Goal: Task Accomplishment & Management: Manage account settings

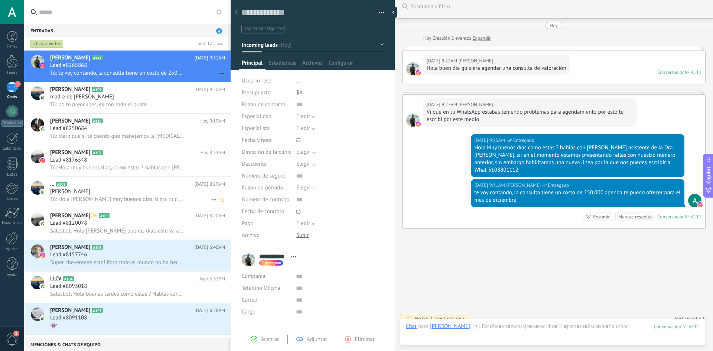
click at [109, 197] on span "Tú: Hola [PERSON_NAME] muy buenos dias, si sra tu cirugia esta para este mes en…" at bounding box center [117, 199] width 134 height 7
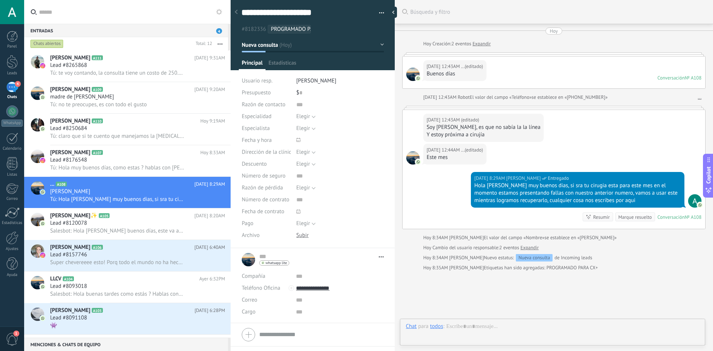
type textarea "**********"
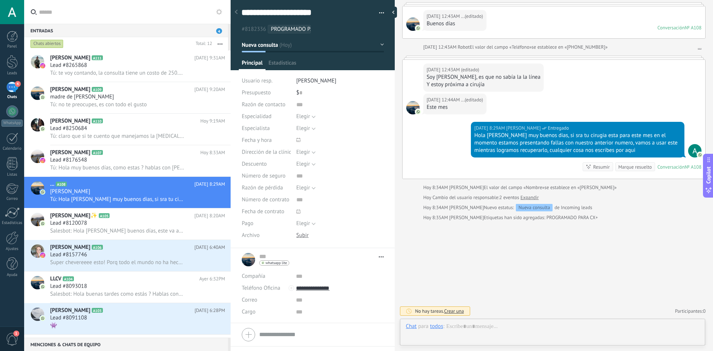
scroll to position [11, 0]
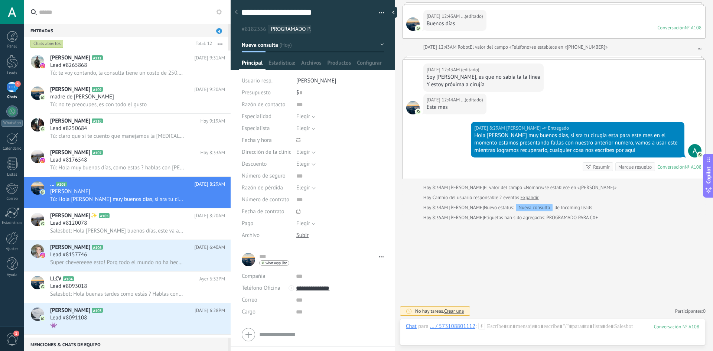
click at [300, 32] on span "PROGRAMADO PARA CX+" at bounding box center [300, 29] width 59 height 7
click at [434, 141] on div "Hoy 8:29AM Ana Maria Giraldo Entregado Hola monica muy buenos dias, si sra tu c…" at bounding box center [554, 150] width 303 height 57
click at [156, 61] on h2 "Jiwer [PERSON_NAME] A111" at bounding box center [122, 57] width 145 height 7
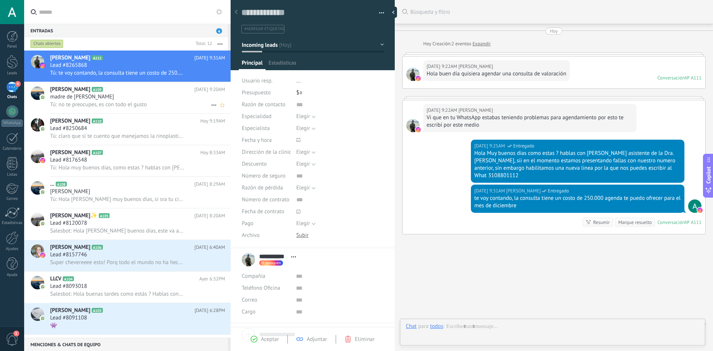
scroll to position [6, 0]
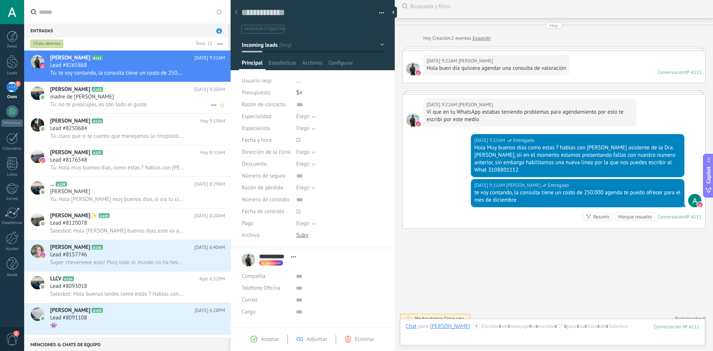
click at [135, 91] on h2 "[PERSON_NAME] A109" at bounding box center [122, 89] width 145 height 7
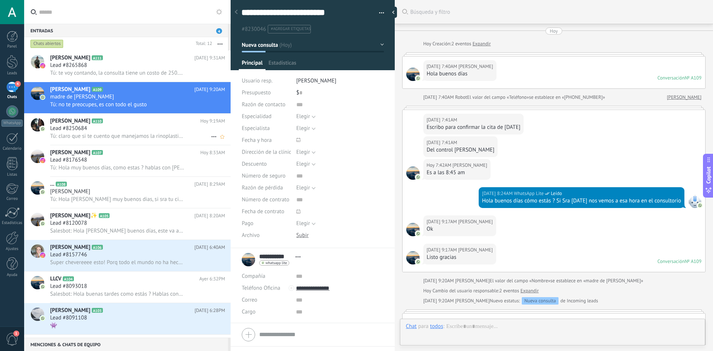
scroll to position [160, 0]
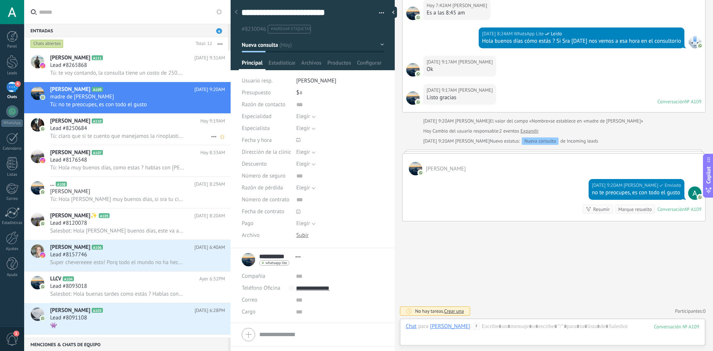
click at [133, 125] on div "Lead #8250684" at bounding box center [137, 128] width 175 height 7
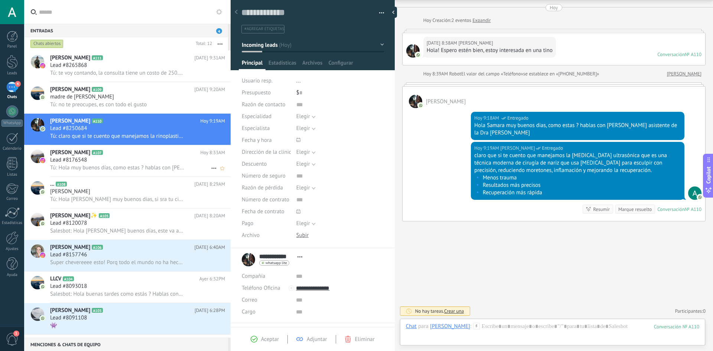
click at [131, 147] on div "[PERSON_NAME] A107 [DATE] 8:33AM Lead #8176548 Tú: Hola muy buenos días, como e…" at bounding box center [140, 160] width 181 height 31
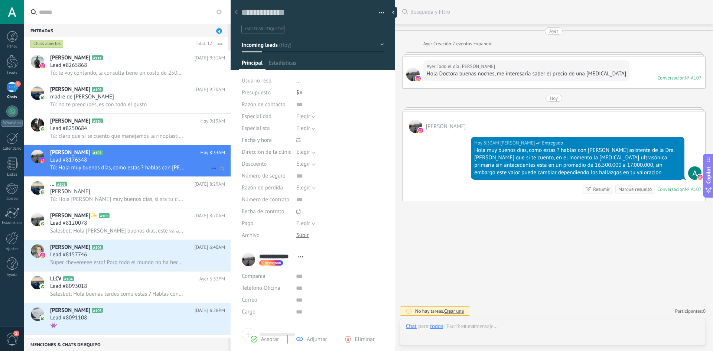
scroll to position [11, 0]
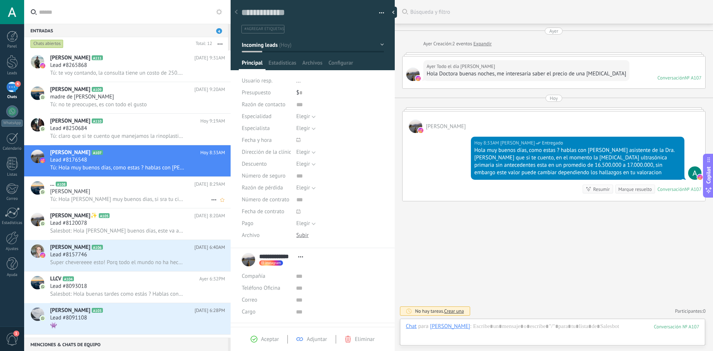
click at [124, 179] on div "... A108 [DATE] 8:29AM [PERSON_NAME]: [PERSON_NAME] muy buenos dias, si sra tu …" at bounding box center [140, 192] width 181 height 31
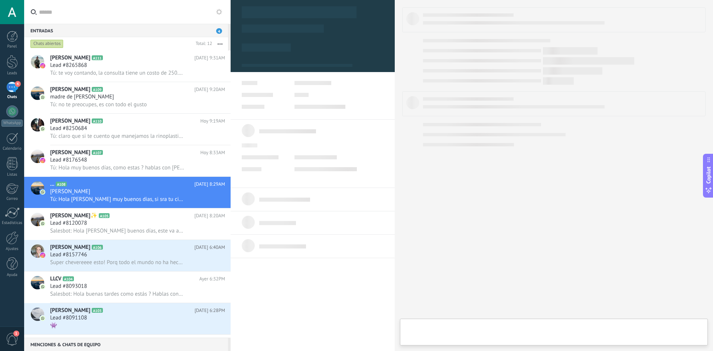
type textarea "**********"
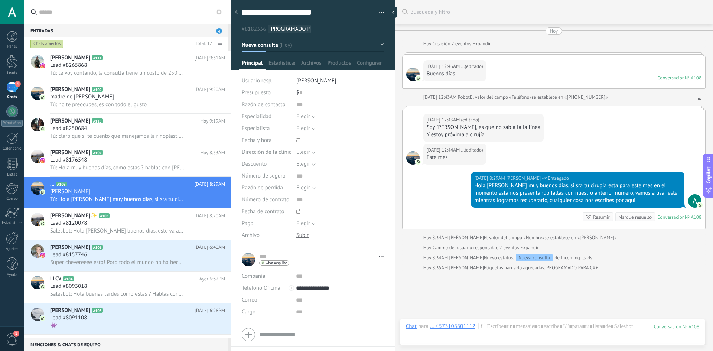
scroll to position [50, 0]
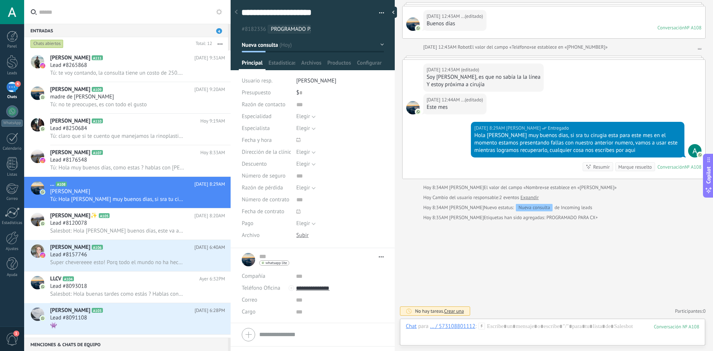
click at [61, 44] on div "Chats abiertos" at bounding box center [46, 43] width 33 height 9
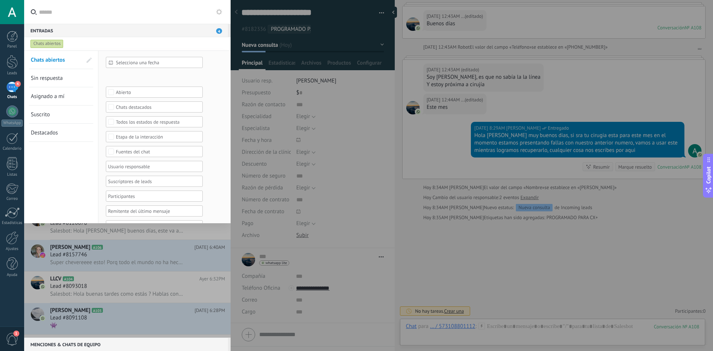
click at [220, 27] on div "Entradas 4" at bounding box center [126, 30] width 204 height 13
click at [217, 28] on span "4" at bounding box center [219, 31] width 6 height 6
click at [545, 281] on div at bounding box center [356, 175] width 713 height 351
